Goal: Information Seeking & Learning: Learn about a topic

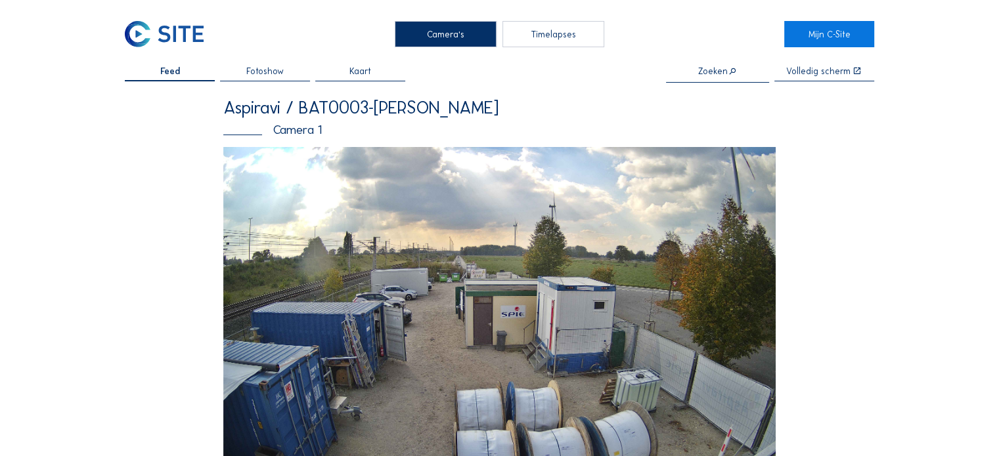
click at [142, 41] on img at bounding box center [164, 34] width 78 height 26
click at [146, 37] on img at bounding box center [164, 34] width 78 height 26
click at [167, 37] on img at bounding box center [164, 34] width 78 height 26
click at [184, 33] on img at bounding box center [164, 34] width 78 height 26
click at [152, 39] on img at bounding box center [164, 34] width 78 height 26
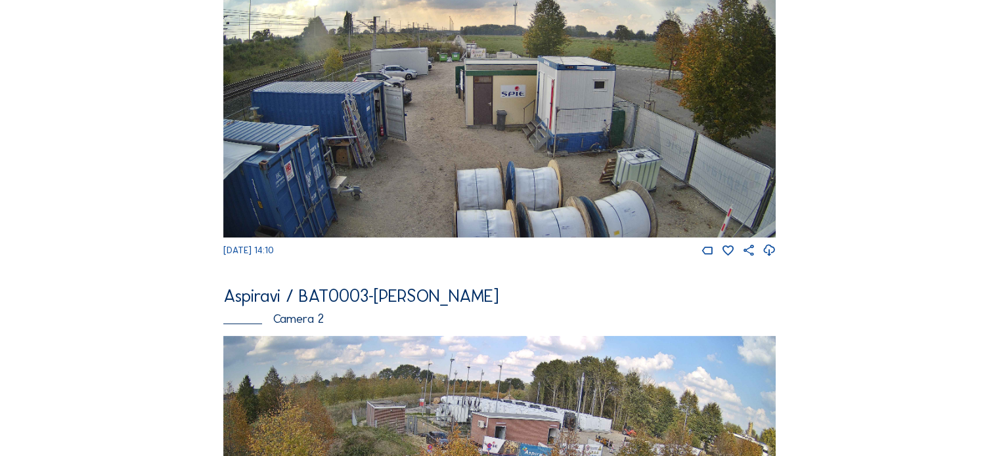
scroll to position [460, 0]
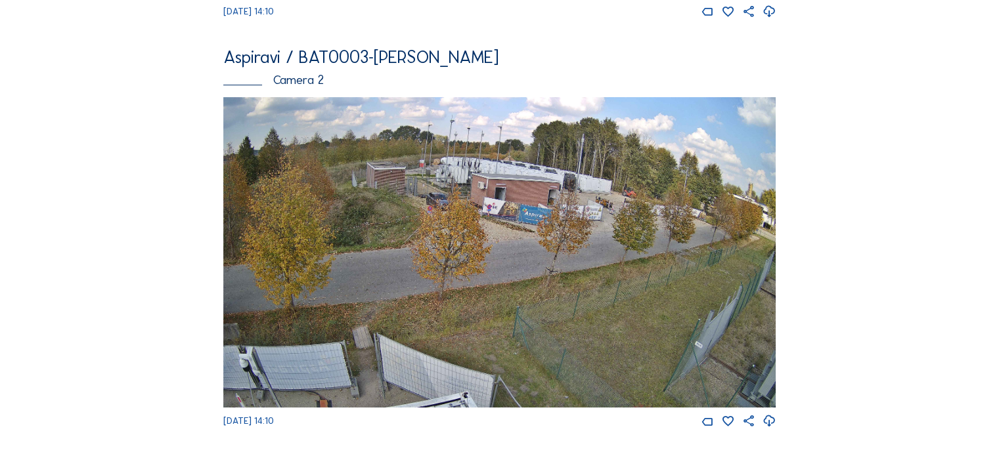
click at [531, 186] on img at bounding box center [499, 252] width 552 height 311
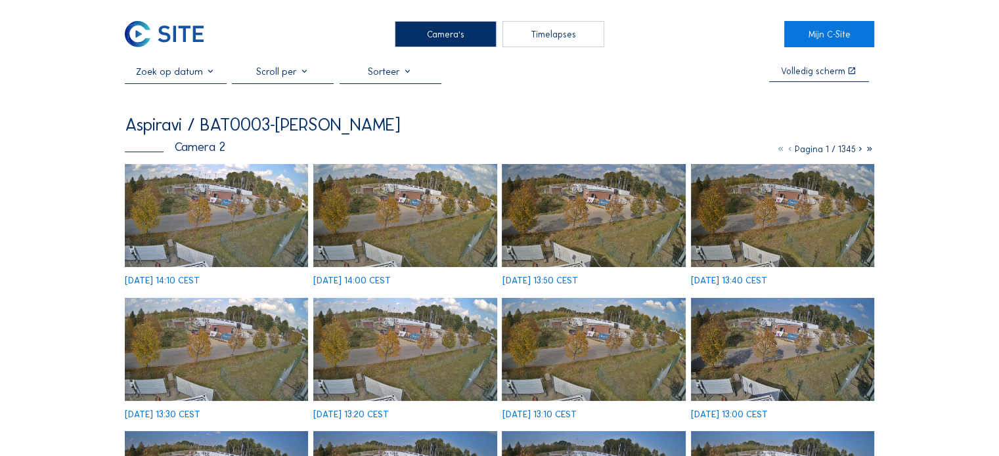
click at [198, 202] on img at bounding box center [216, 215] width 183 height 103
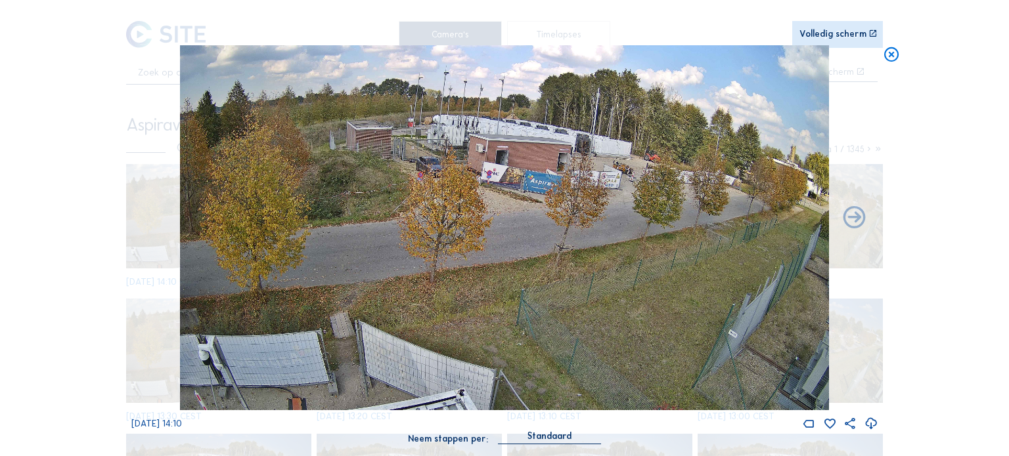
click at [890, 57] on icon at bounding box center [891, 54] width 18 height 18
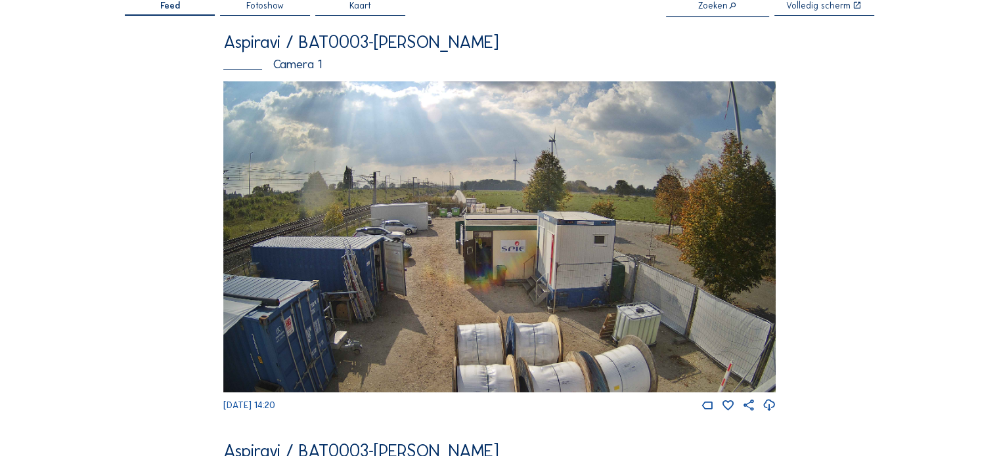
scroll to position [66, 0]
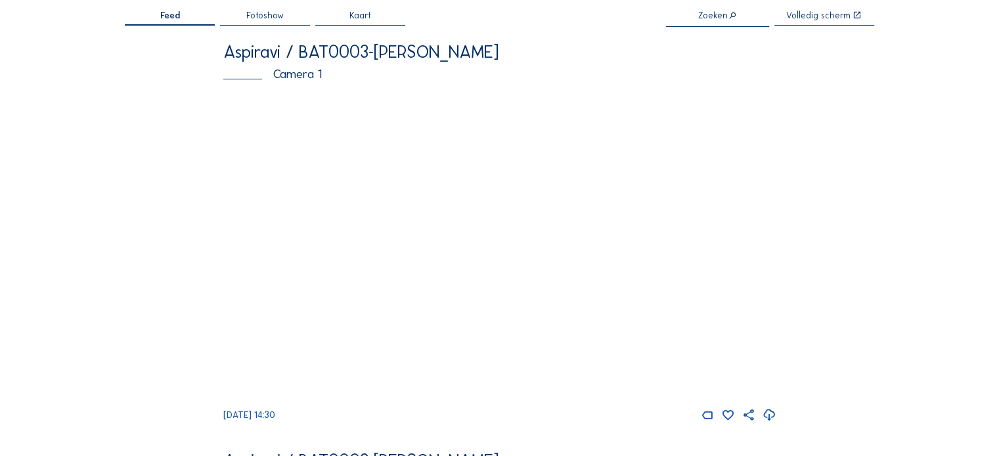
scroll to position [394, 0]
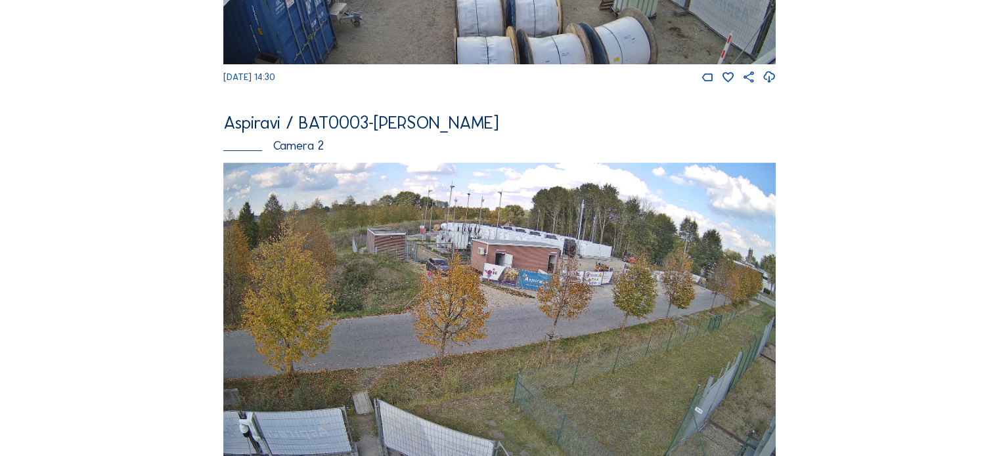
click at [449, 257] on img at bounding box center [499, 318] width 552 height 311
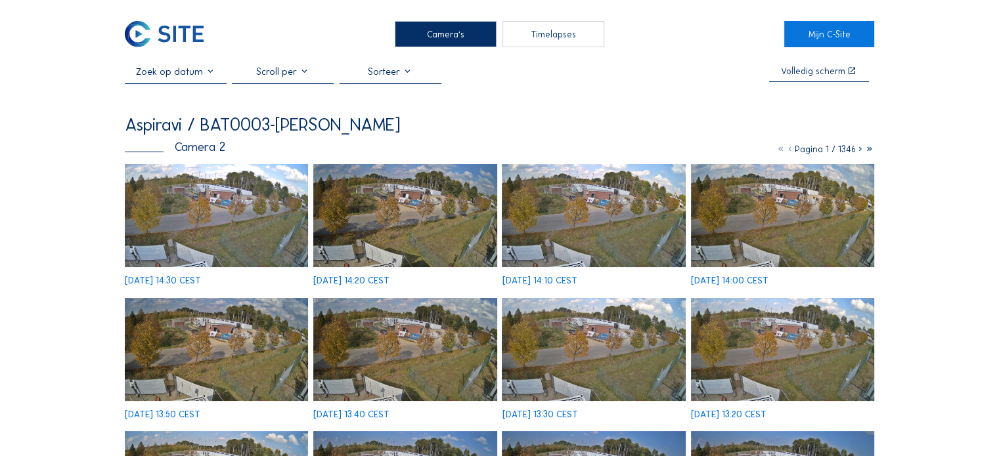
click at [201, 215] on img at bounding box center [216, 215] width 183 height 103
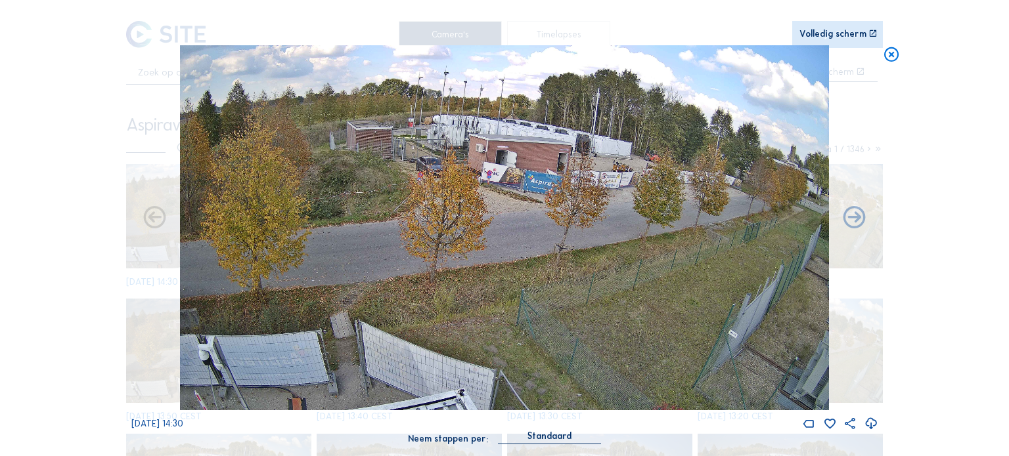
click at [879, 44] on div "Scroll om door de tijd te reizen | Druk op de 'Alt'-knop + scroll om te Zoomen …" at bounding box center [504, 228] width 1009 height 456
click at [893, 54] on icon at bounding box center [891, 54] width 18 height 18
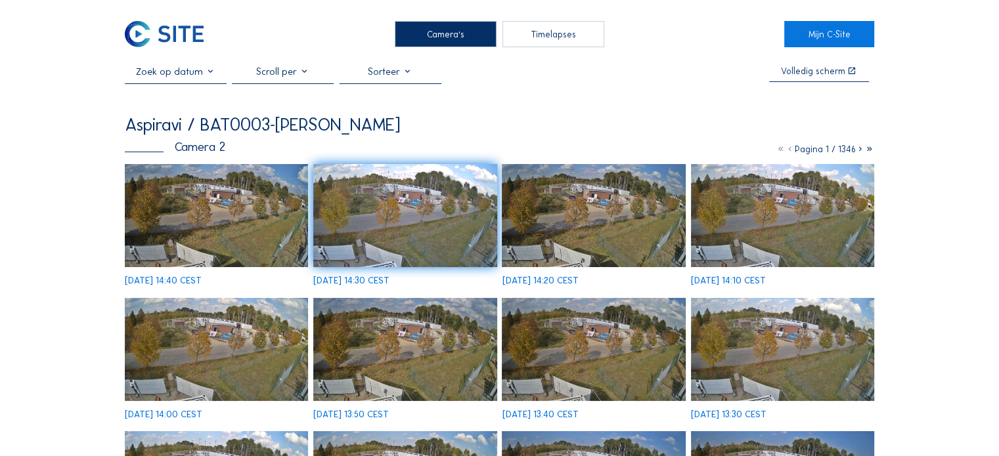
click at [194, 181] on img at bounding box center [216, 215] width 183 height 103
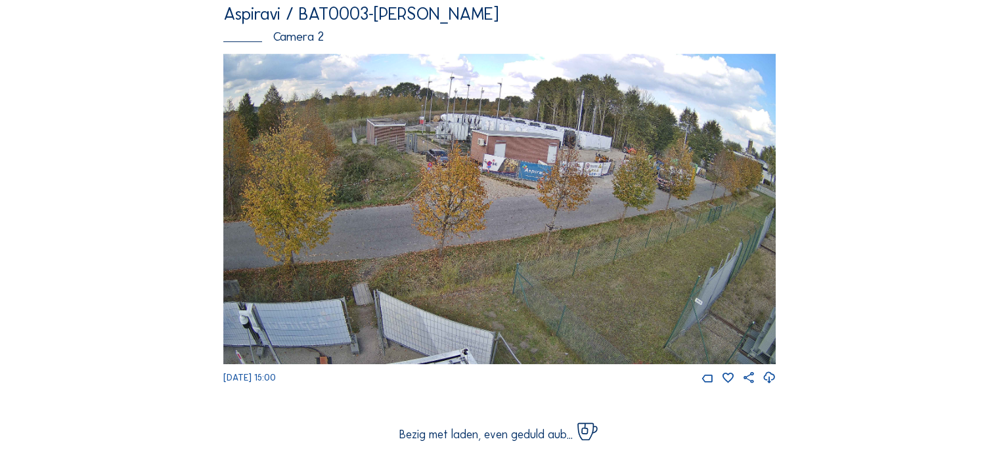
scroll to position [525, 0]
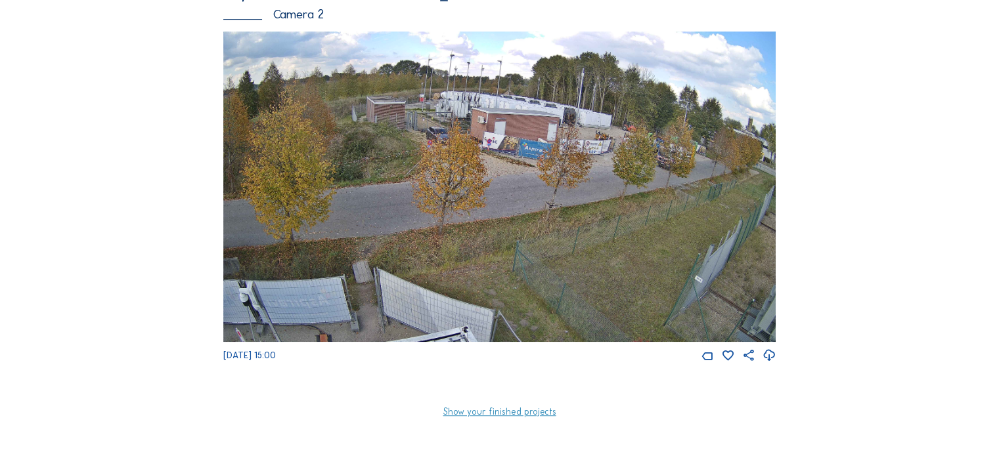
click at [477, 102] on img at bounding box center [499, 187] width 552 height 311
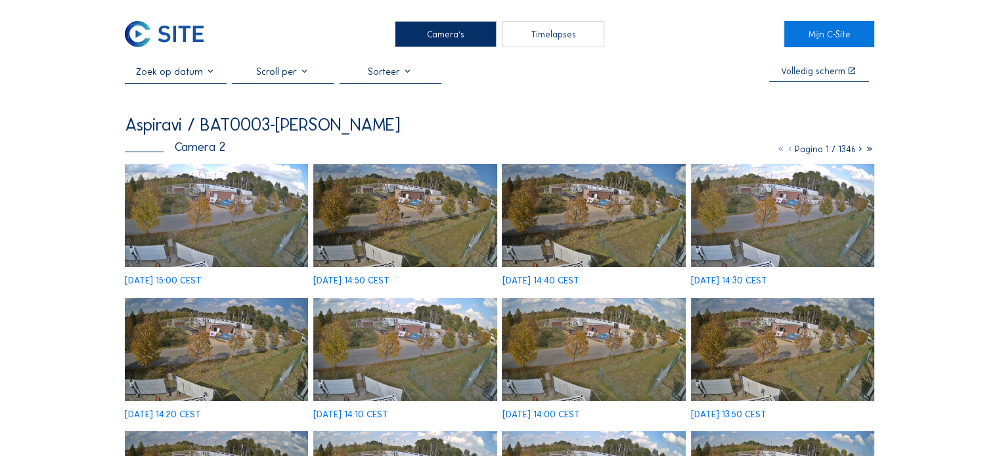
click at [154, 193] on img at bounding box center [216, 215] width 183 height 103
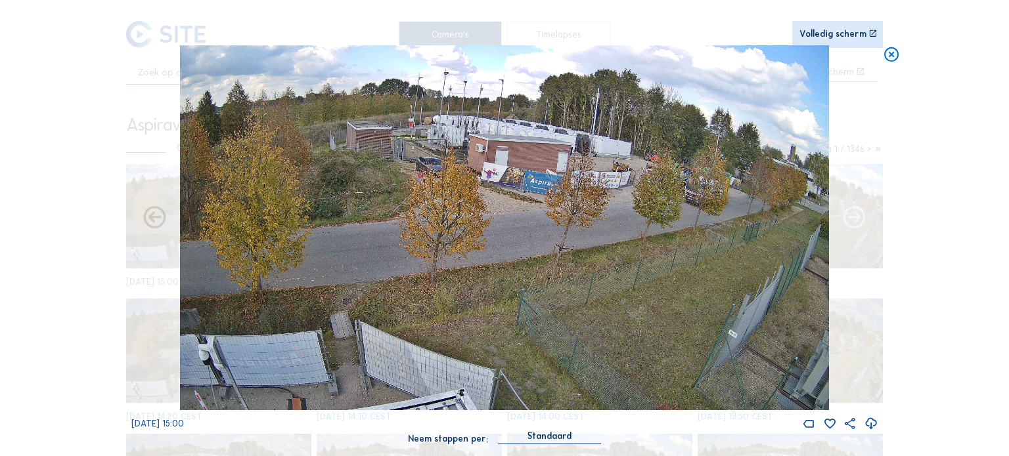
click at [857, 218] on icon at bounding box center [853, 219] width 27 height 28
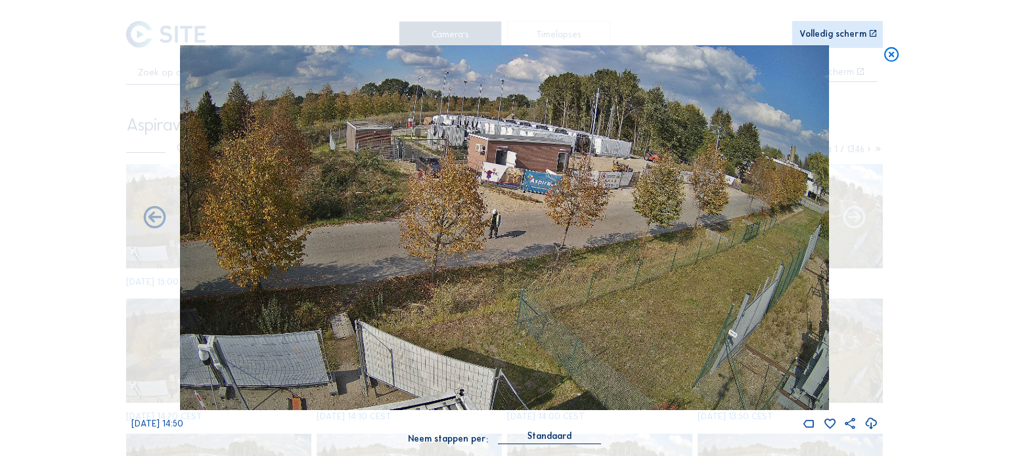
click at [855, 221] on icon at bounding box center [853, 219] width 27 height 28
click at [856, 212] on icon at bounding box center [853, 219] width 27 height 28
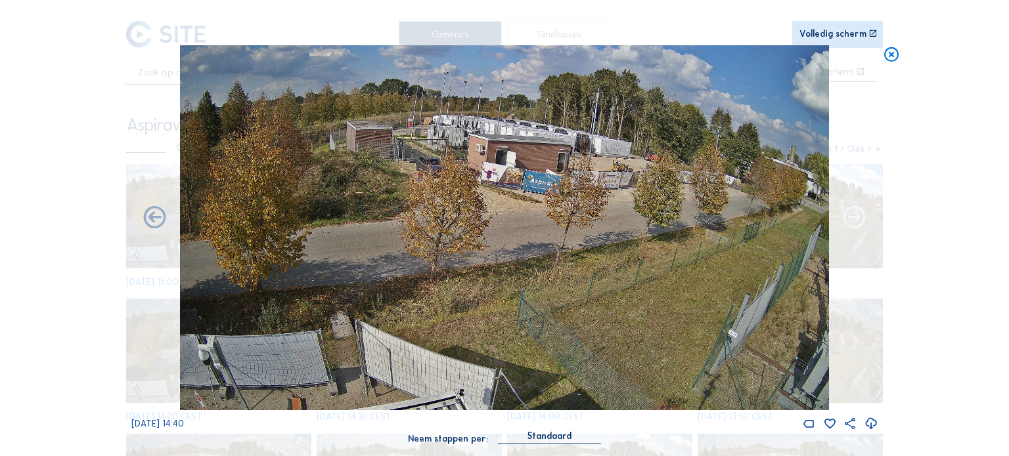
click at [853, 220] on icon at bounding box center [853, 219] width 27 height 28
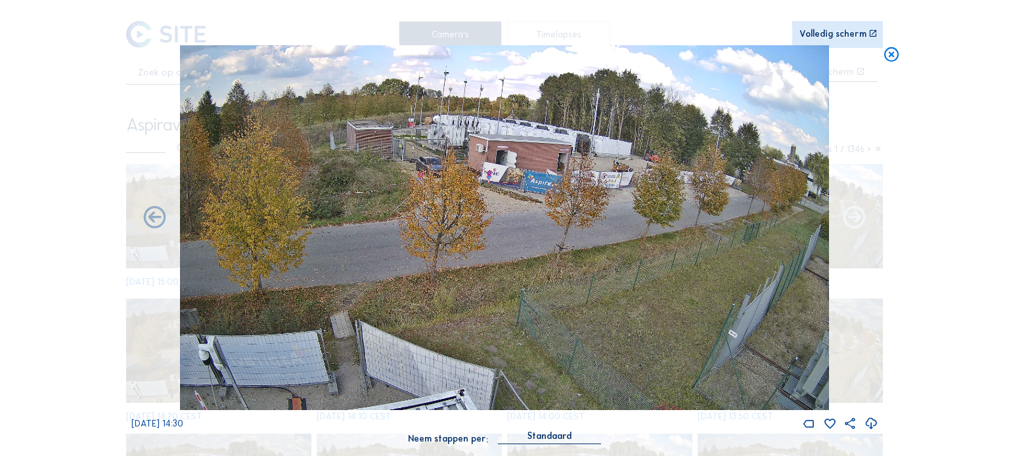
click at [848, 212] on icon at bounding box center [853, 219] width 27 height 28
click at [852, 219] on icon at bounding box center [853, 219] width 27 height 28
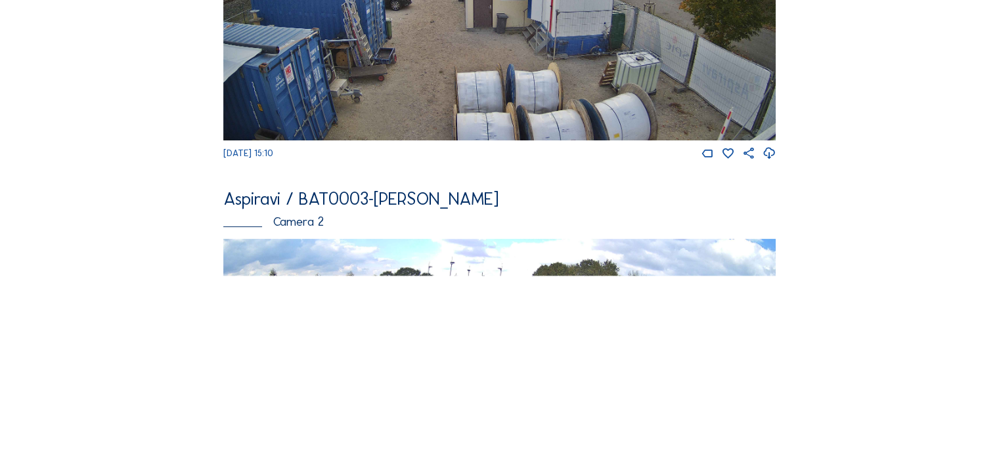
scroll to position [460, 0]
